Goal: Navigation & Orientation: Understand site structure

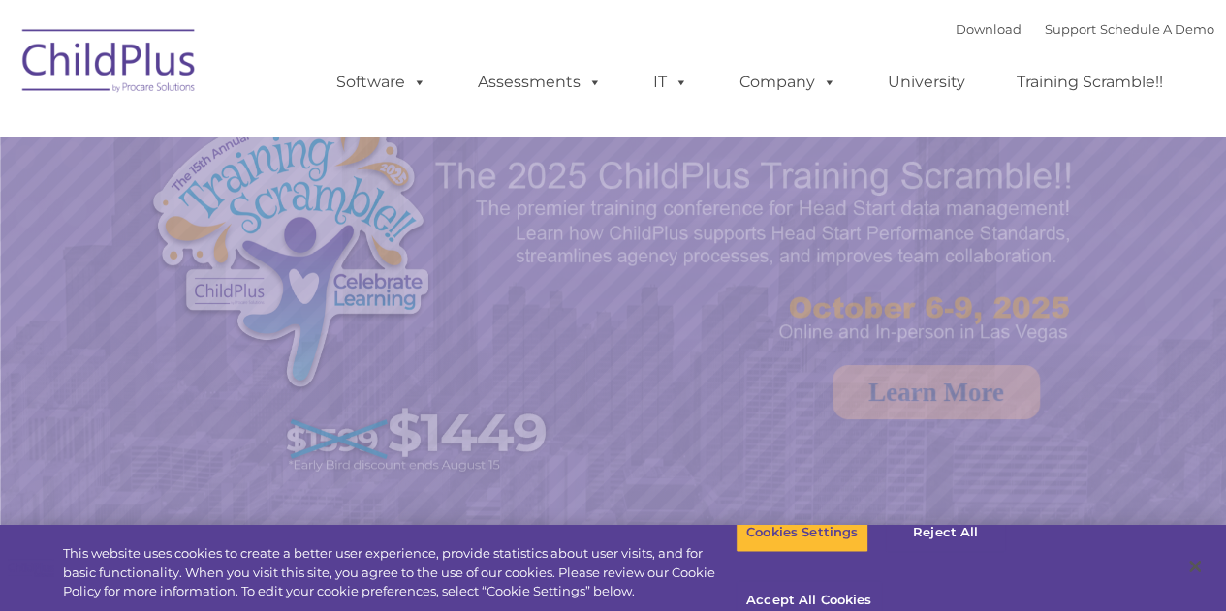
select select "MEDIUM"
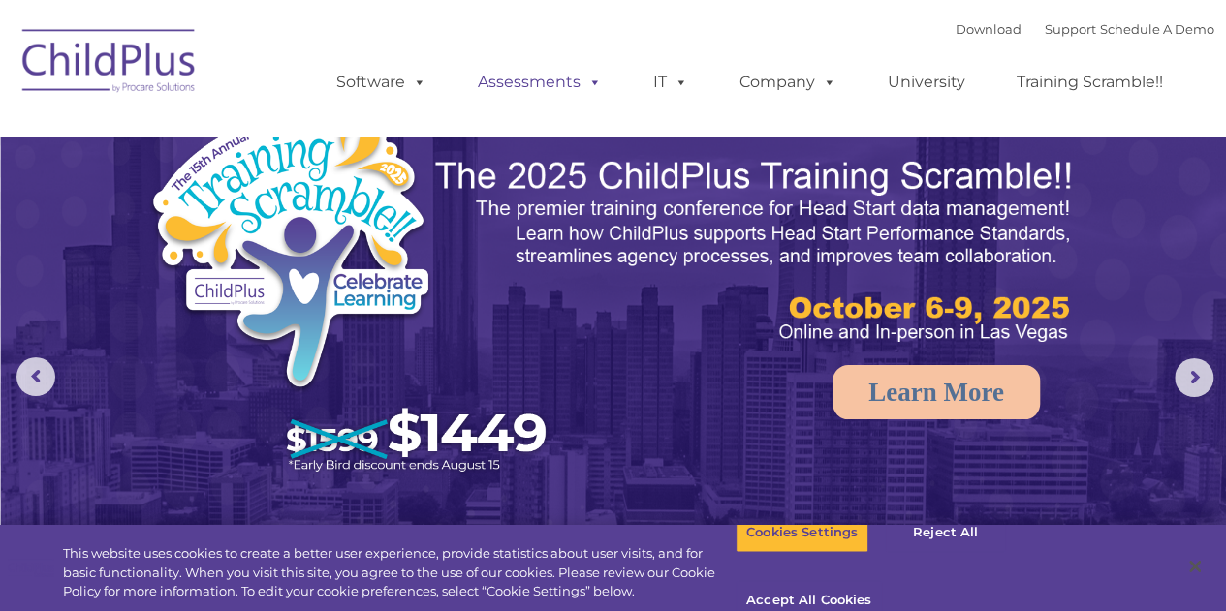
click at [561, 88] on link "Assessments" at bounding box center [539, 82] width 163 height 39
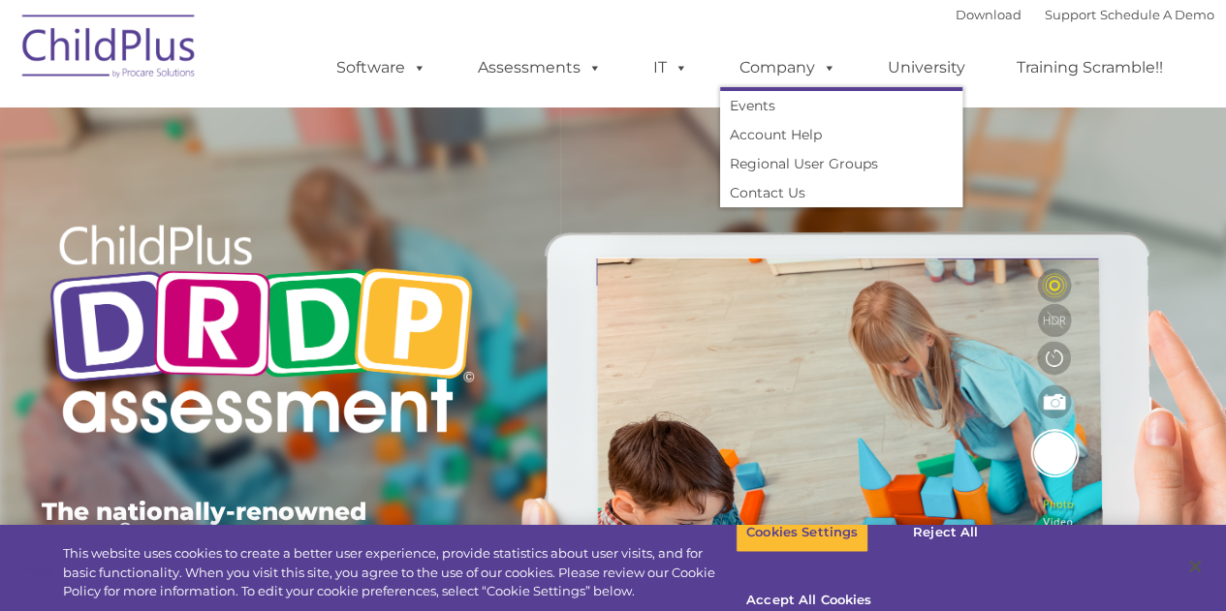
click at [780, 78] on link "Company" at bounding box center [788, 67] width 136 height 39
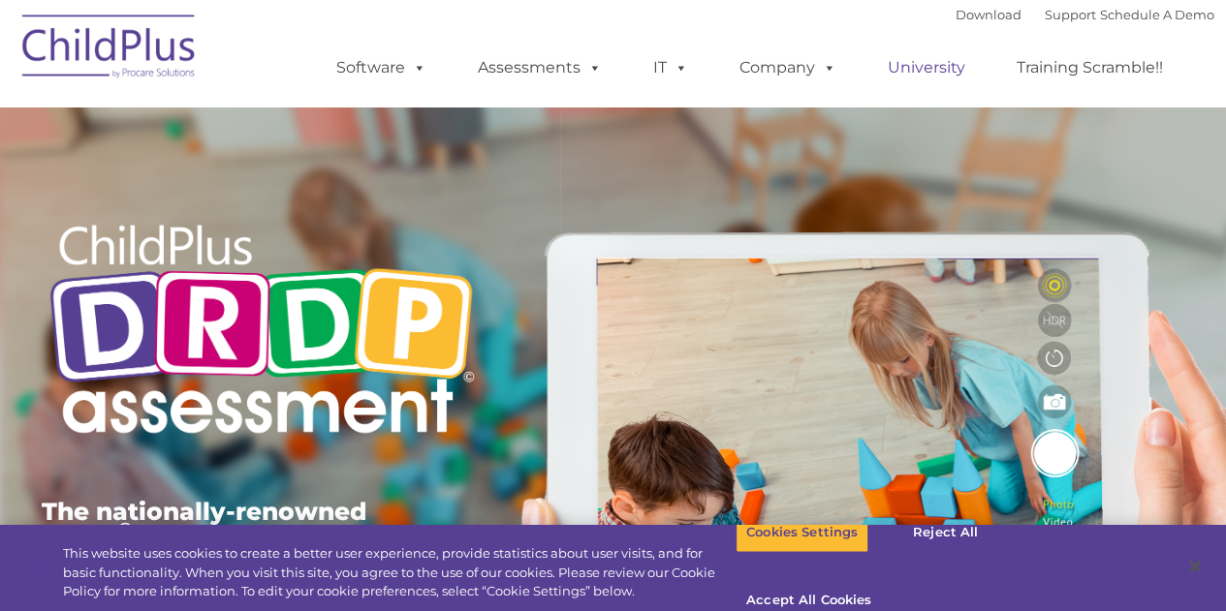
click at [946, 73] on link "University" at bounding box center [926, 67] width 116 height 39
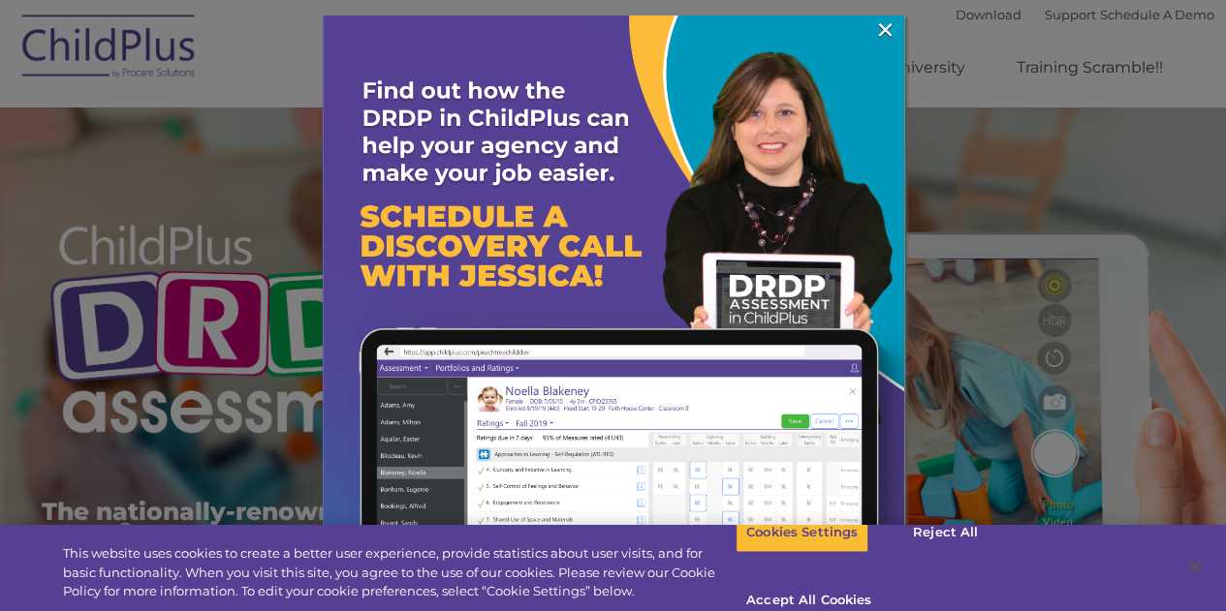
click at [274, 57] on div at bounding box center [613, 305] width 1226 height 611
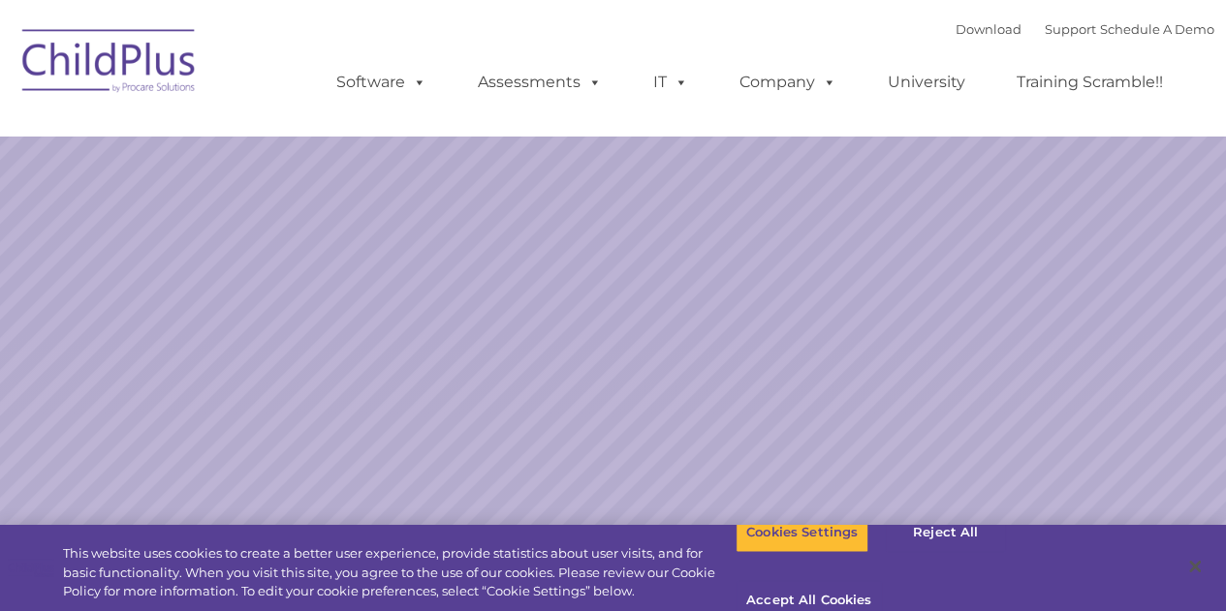
select select "MEDIUM"
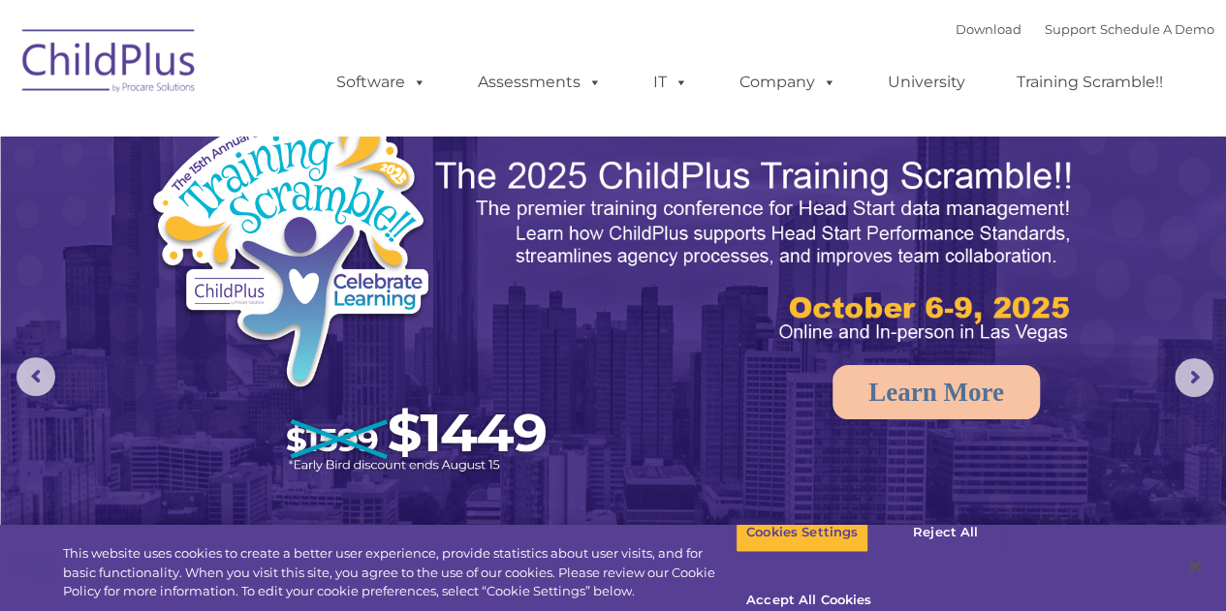
click at [132, 75] on img at bounding box center [110, 64] width 194 height 97
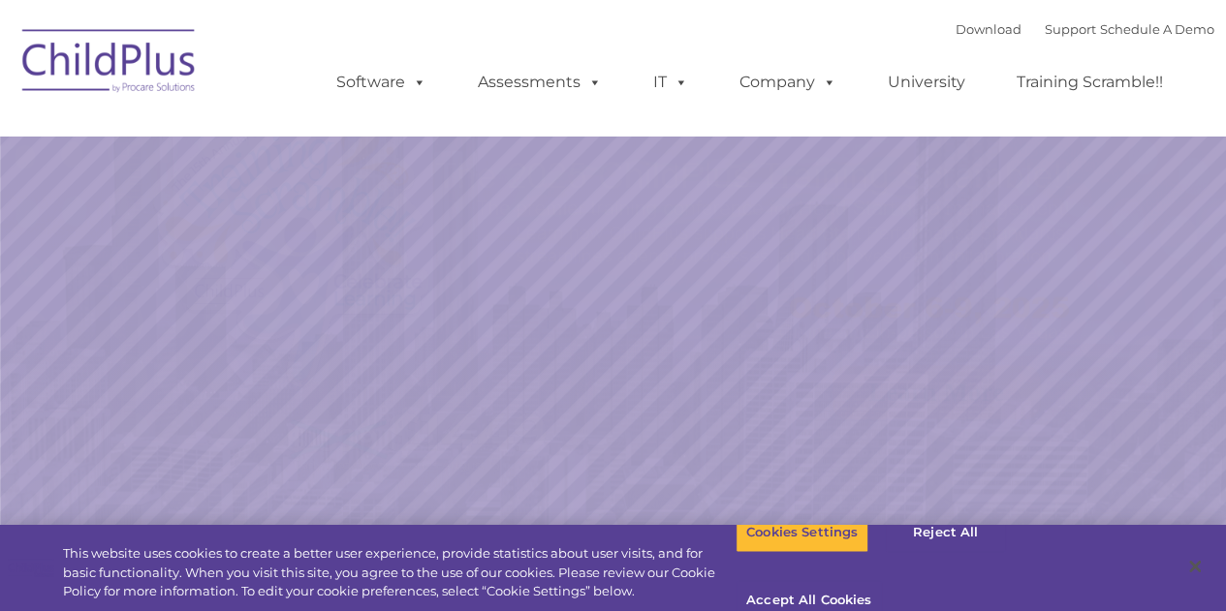
select select "MEDIUM"
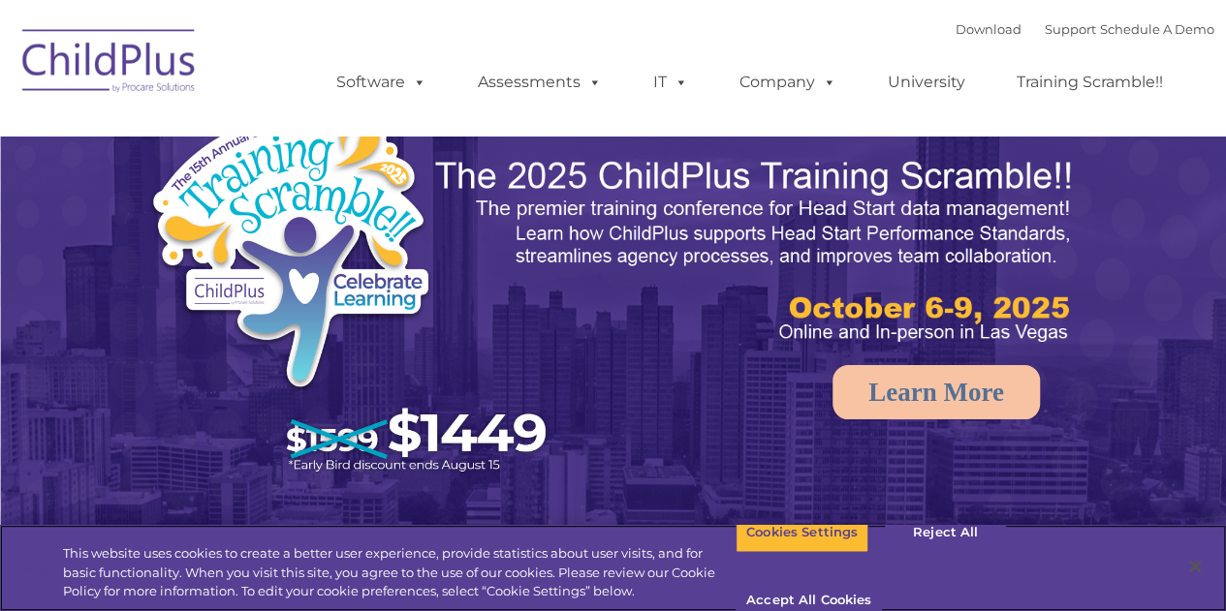
click at [128, 73] on img at bounding box center [110, 64] width 194 height 97
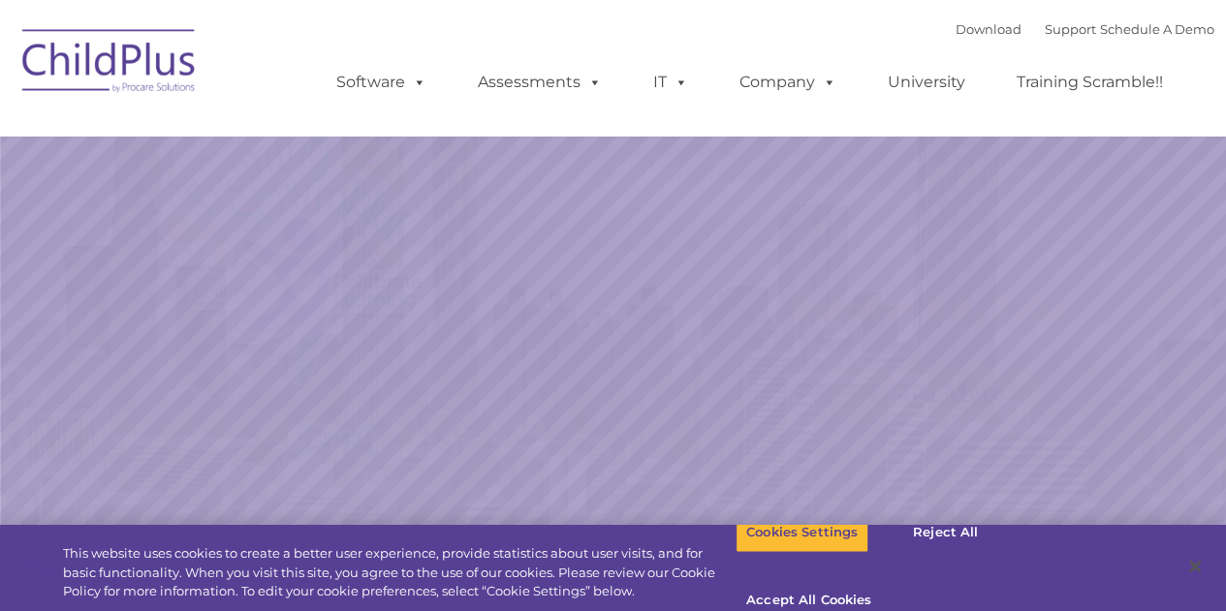
select select "MEDIUM"
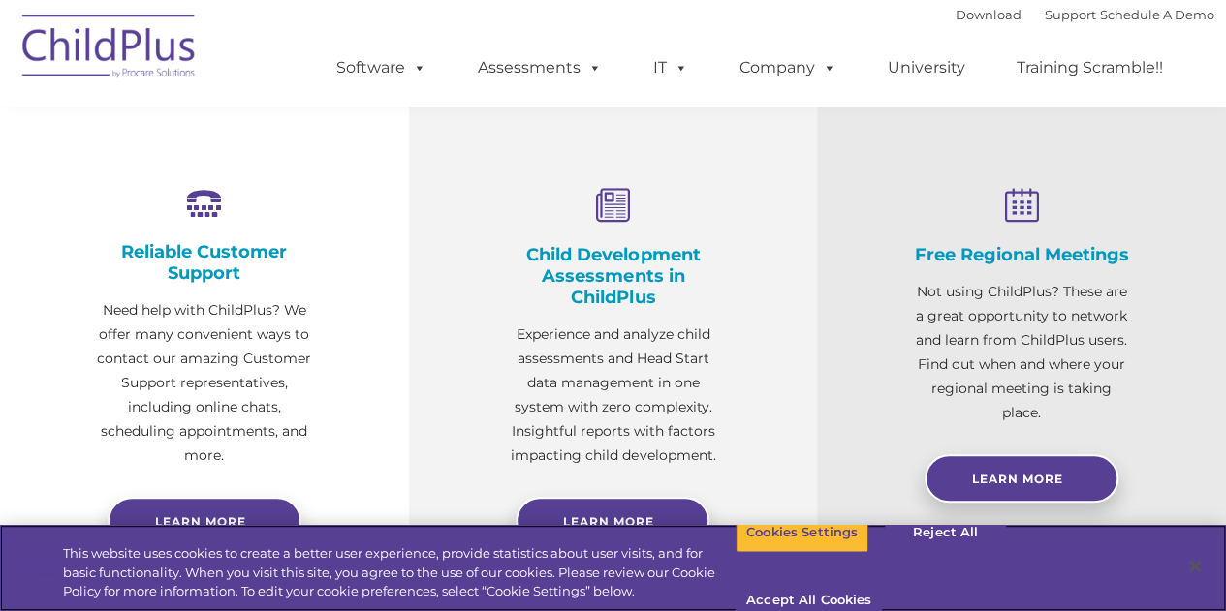
scroll to position [683, 0]
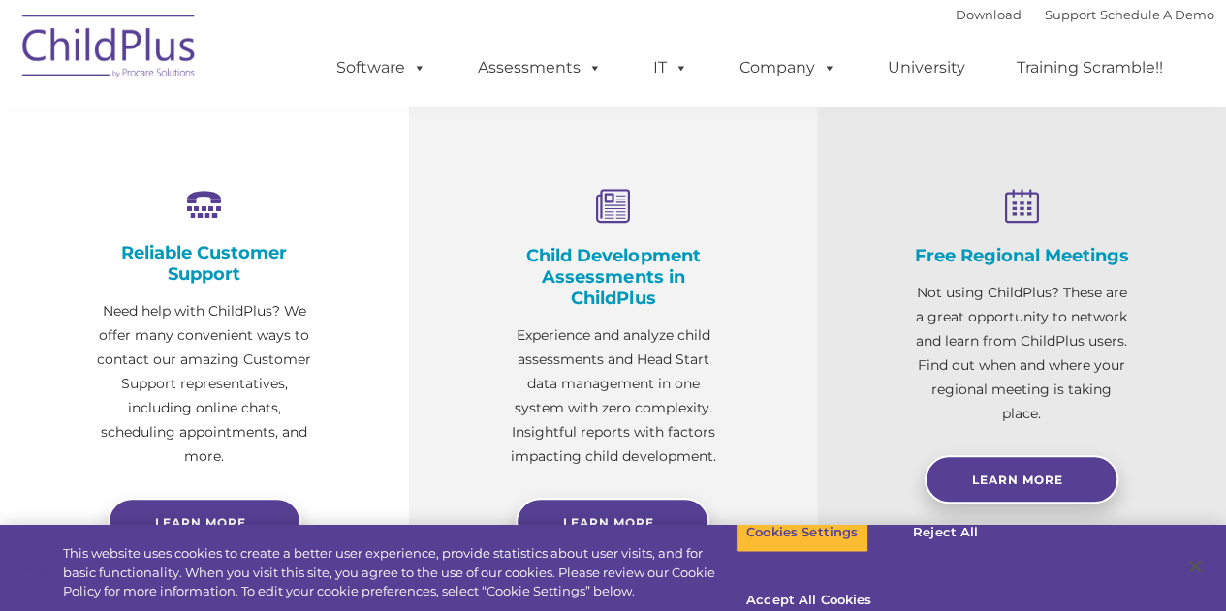
click at [153, 61] on img at bounding box center [110, 49] width 194 height 97
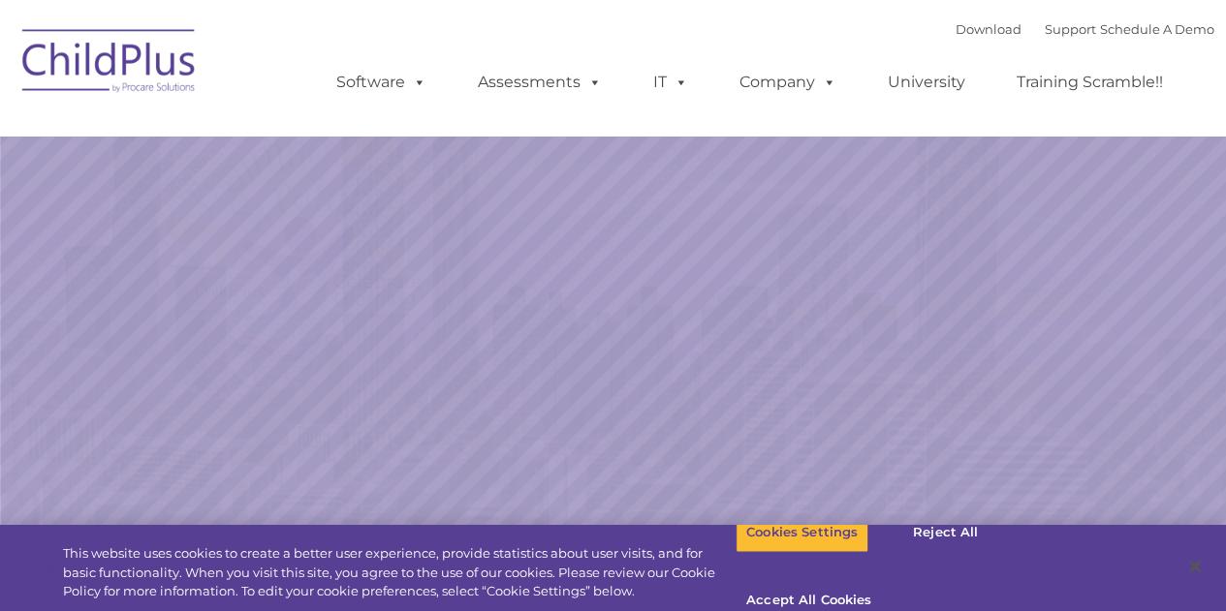
select select "MEDIUM"
